Goal: Use online tool/utility: Utilize a website feature to perform a specific function

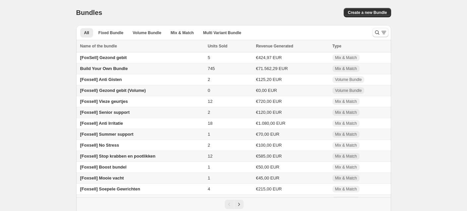
click at [103, 70] on span "Build Your Own Bundle" at bounding box center [104, 68] width 48 height 5
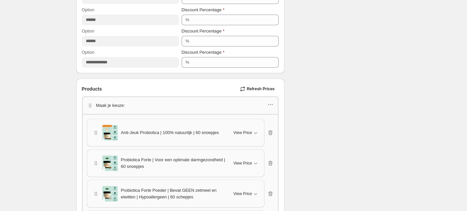
scroll to position [392, 0]
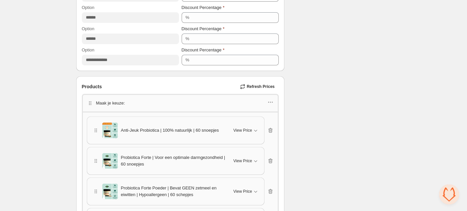
scroll to position [414, 0]
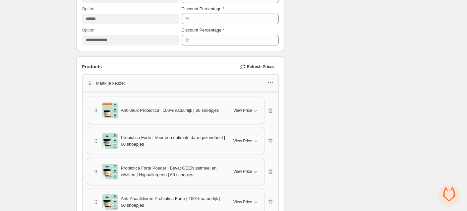
click at [270, 80] on icon "button" at bounding box center [270, 82] width 7 height 7
click at [266, 105] on span "Edit products" at bounding box center [274, 105] width 36 height 7
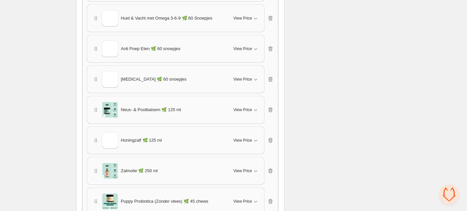
scroll to position [688, 0]
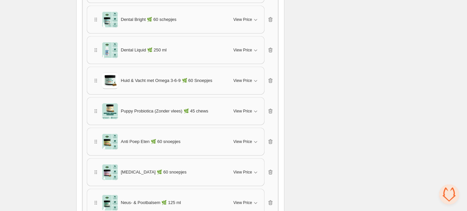
drag, startPoint x: 344, startPoint y: 50, endPoint x: 343, endPoint y: 40, distance: 10.3
click at [345, 49] on div "Checklist Status Success Active To change the bundle's status, please do so on …" at bounding box center [340, 107] width 101 height 1524
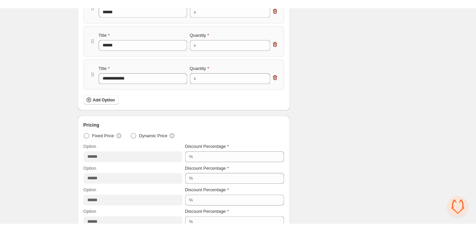
scroll to position [0, 0]
